Goal: Book appointment/travel/reservation

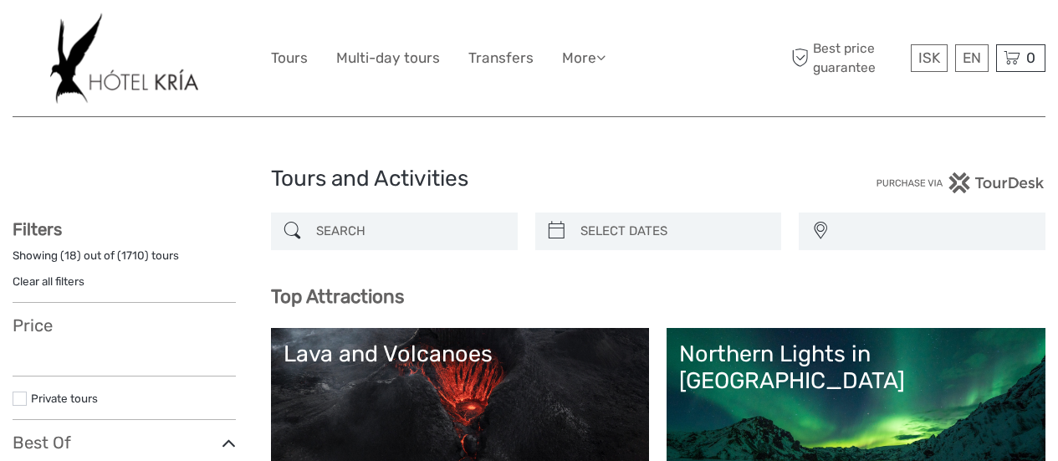
select select
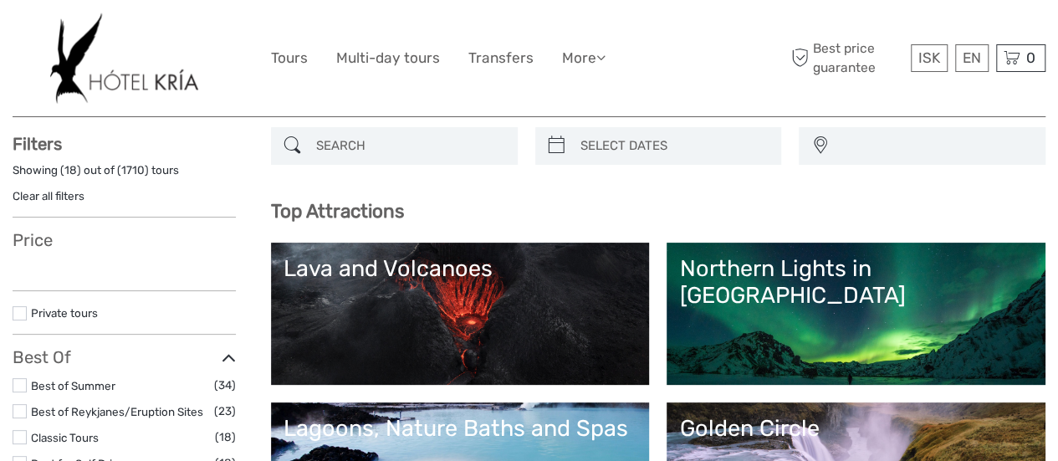
scroll to position [251, 0]
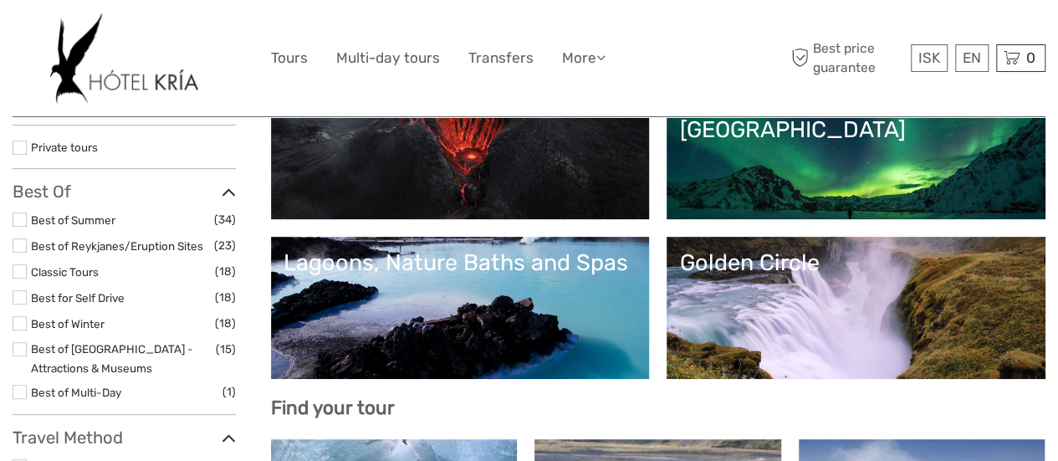
select select
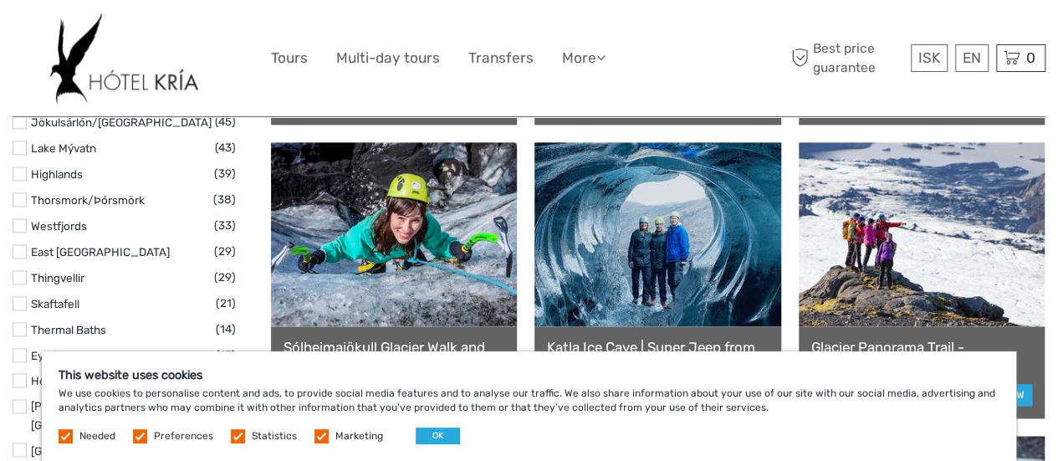
scroll to position [1171, 0]
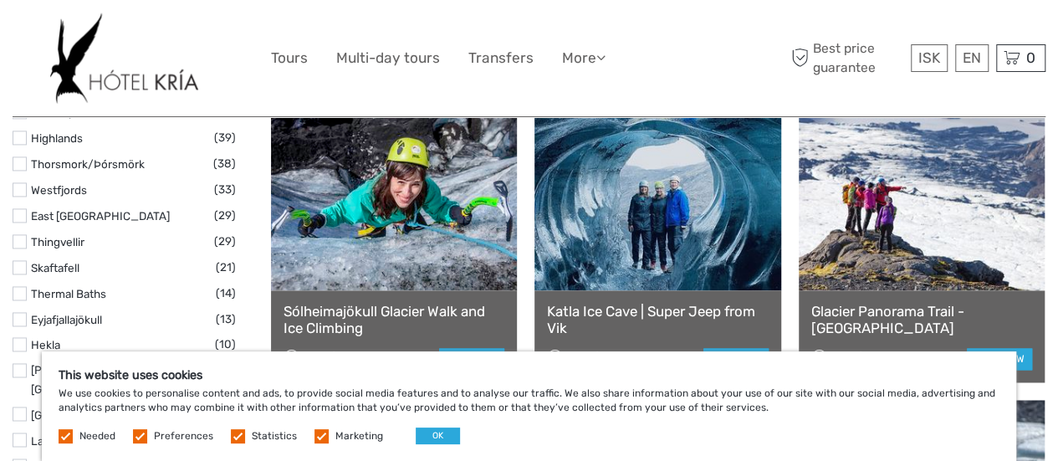
click at [641, 300] on div "Katla Ice Cave | Super Jeep from Vik 3 h 29.766 ISK book now" at bounding box center [658, 336] width 246 height 92
click at [689, 238] on link at bounding box center [658, 198] width 246 height 184
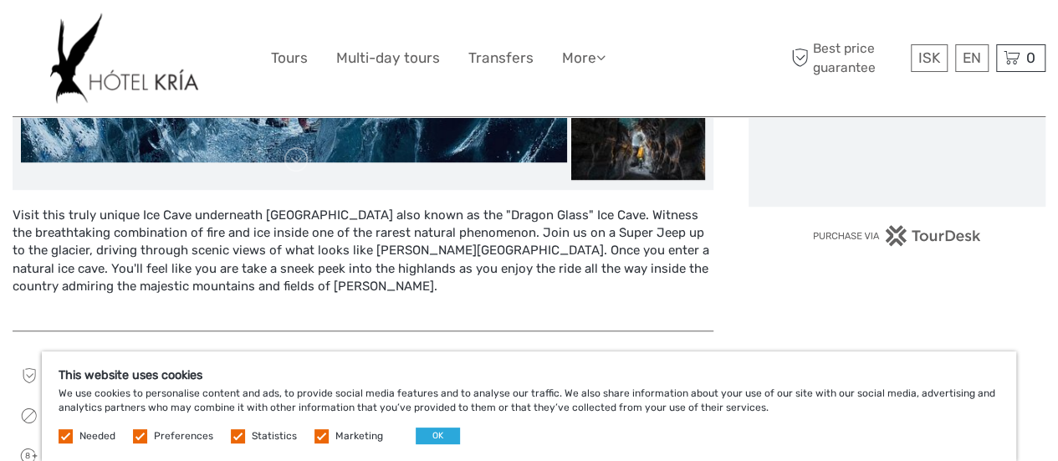
scroll to position [586, 0]
